Goal: Task Accomplishment & Management: Manage account settings

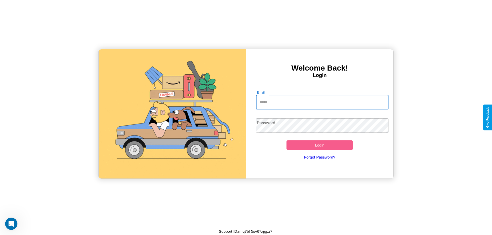
click at [322, 102] on input "Email" at bounding box center [322, 102] width 133 height 14
type input "**********"
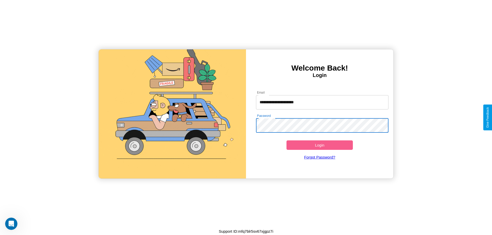
click at [319, 145] on button "Login" at bounding box center [319, 145] width 66 height 9
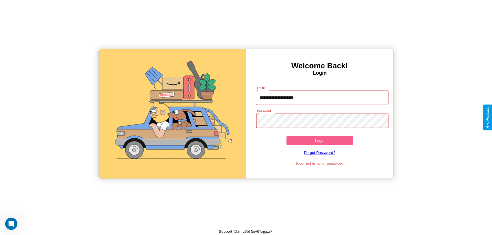
click at [319, 141] on button "Login" at bounding box center [319, 140] width 66 height 9
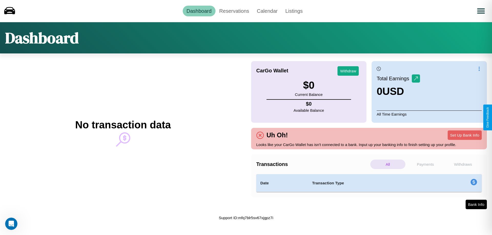
click at [387, 164] on p "All" at bounding box center [387, 164] width 35 height 9
click at [462, 164] on p "Withdraws" at bounding box center [462, 164] width 35 height 9
click at [234, 11] on link "Reservations" at bounding box center [234, 11] width 38 height 11
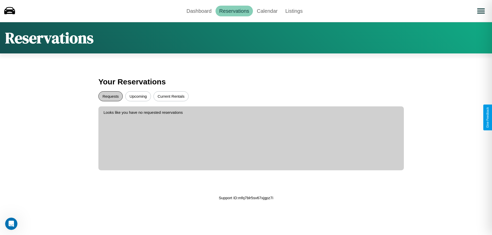
click at [110, 96] on button "Requests" at bounding box center [110, 96] width 24 height 10
click at [171, 96] on button "Current Rentals" at bounding box center [170, 96] width 35 height 10
